Goal: Task Accomplishment & Management: Complete application form

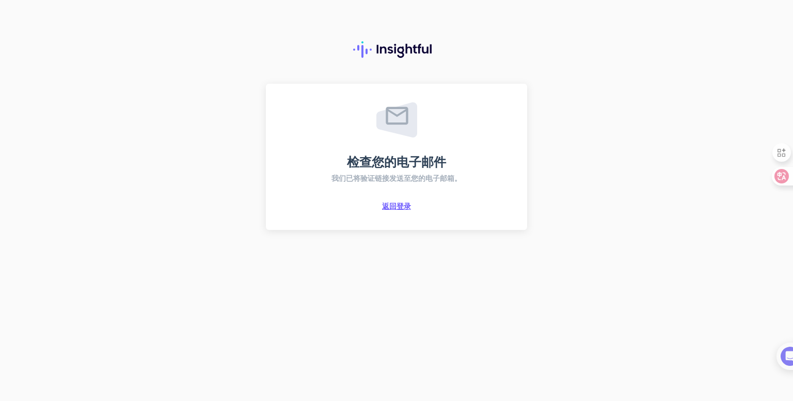
click at [403, 209] on font "返回登录" at bounding box center [396, 205] width 29 height 9
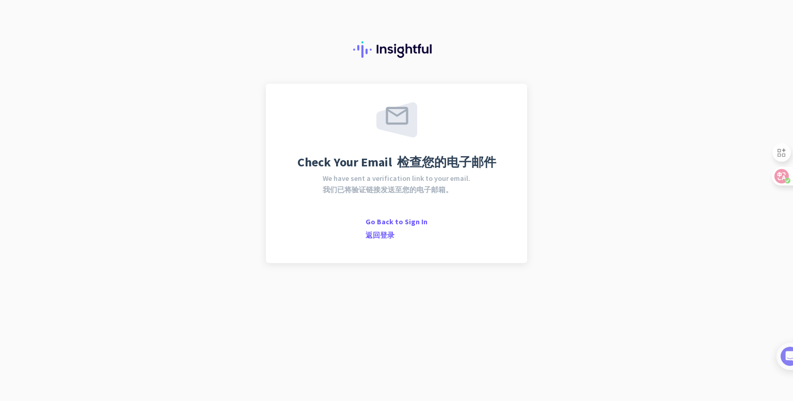
click at [412, 186] on font "我们已将验证链接发送至您的电子邮箱。" at bounding box center [388, 189] width 130 height 9
click at [400, 187] on font "我们已将验证链接发送至您的电子邮箱。" at bounding box center [388, 189] width 130 height 9
click at [333, 186] on font "我们已将验证链接发送至您的电子邮箱。" at bounding box center [388, 189] width 130 height 9
click at [362, 193] on font "我们已将验证链接发送至您的电子邮箱。" at bounding box center [388, 189] width 130 height 9
click at [402, 187] on font "我们已将验证链接发送至您的电子邮箱。" at bounding box center [388, 189] width 130 height 9
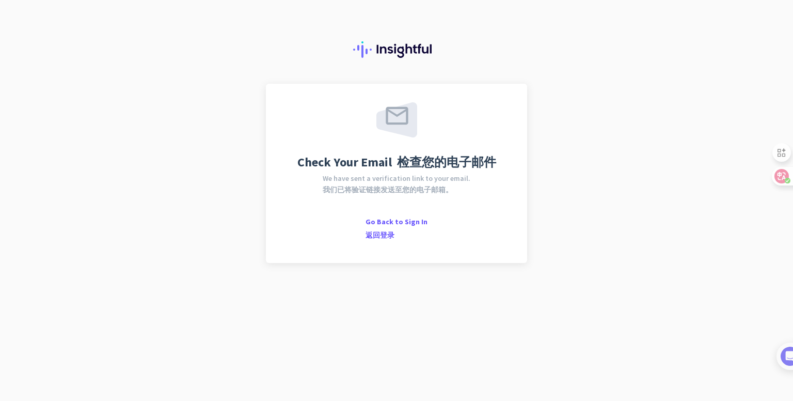
click at [464, 185] on span "We have sent a verification link to your email. 我们已将验证链接发送至您的电子邮箱。" at bounding box center [397, 185] width 148 height 23
click at [440, 186] on font "我们已将验证链接发送至您的电子邮箱。" at bounding box center [388, 189] width 130 height 9
click at [410, 186] on font "我们已将验证链接发送至您的电子邮箱。" at bounding box center [388, 189] width 130 height 9
click at [353, 186] on font "我们已将验证链接发送至您的电子邮箱。" at bounding box center [388, 189] width 130 height 9
click at [339, 186] on font "我们已将验证链接发送至您的电子邮箱。" at bounding box center [388, 189] width 130 height 9
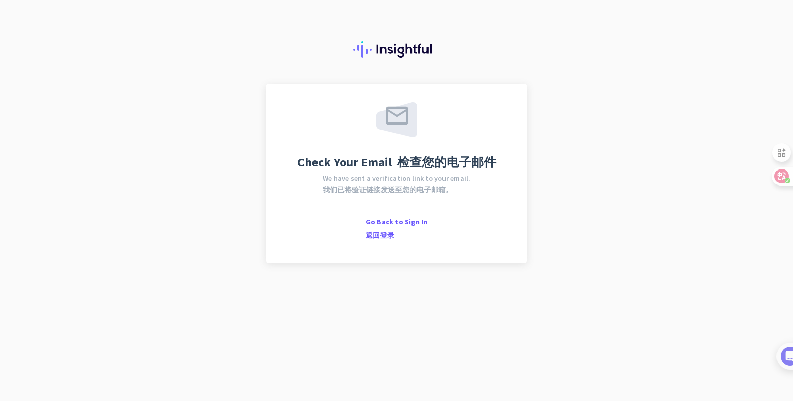
click at [324, 180] on div "Check Your Email 检查您的电子邮件 We have sent a verification link to your email. 我们已将验…" at bounding box center [396, 173] width 224 height 142
click at [316, 182] on div "Check Your Email 检查您的电子邮件 We have sent a verification link to your email. 我们已将验…" at bounding box center [396, 173] width 224 height 142
drag, startPoint x: 324, startPoint y: 199, endPoint x: 378, endPoint y: 184, distance: 56.2
click at [378, 184] on div "Check Your Email 检查您的电子邮件 We have sent a verification link to your email. 我们已将验…" at bounding box center [396, 173] width 224 height 142
click at [378, 184] on span "We have sent a verification link to your email. 我们已将验证链接发送至您的电子邮箱。" at bounding box center [397, 185] width 148 height 23
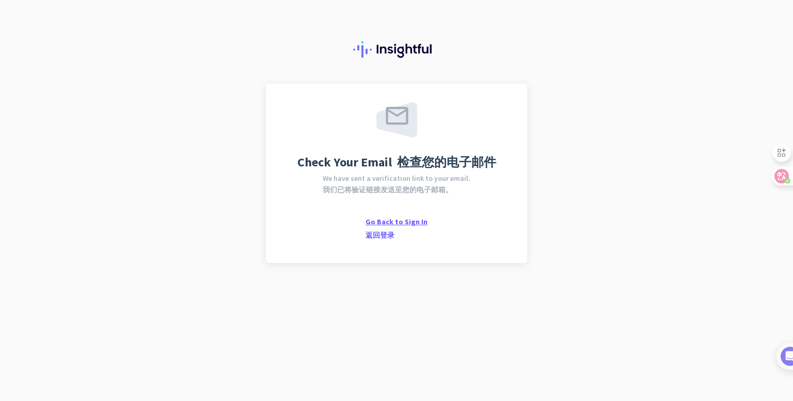
click at [382, 231] on font "返回登录" at bounding box center [379, 234] width 29 height 9
